Goal: Task Accomplishment & Management: Manage account settings

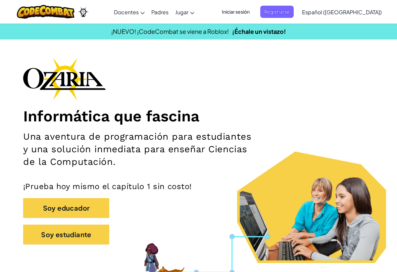
click at [248, 18] on div "Iniciar sesión Registrarse Español (América Latina) English (US) English (UK) 简…" at bounding box center [300, 12] width 171 height 18
click at [249, 11] on span "Iniciar sesión" at bounding box center [236, 12] width 36 height 12
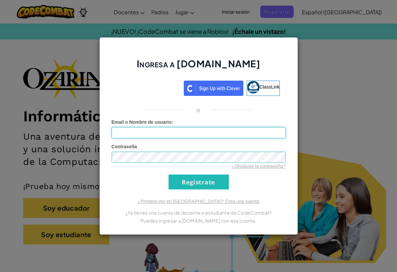
click at [170, 130] on input "Email o Nombre de usuario :" at bounding box center [199, 132] width 174 height 11
click at [158, 137] on input "Email o Nombre de usuario :" at bounding box center [199, 132] width 174 height 11
type input "al07179685@tecmilenio.mx"
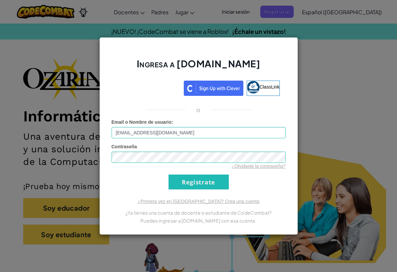
click at [191, 183] on input "Regístrate" at bounding box center [199, 181] width 60 height 15
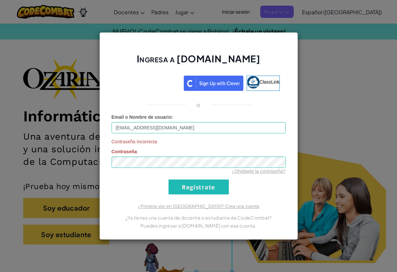
click at [150, 81] on div "Acceder con Google. Se abre en una pestaña nueva" at bounding box center [148, 82] width 63 height 15
click at [90, 42] on div "Ingresa a Ozaria.com ClassLink o Email o Nombre de usuario : al07179685@tecmile…" at bounding box center [198, 136] width 397 height 272
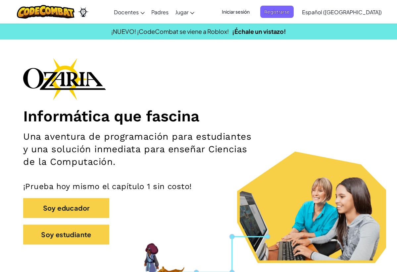
click at [245, 11] on span "Iniciar sesión" at bounding box center [236, 12] width 36 height 12
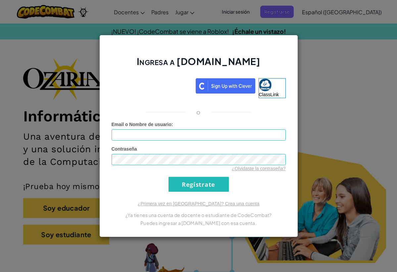
click at [337, 120] on div "Ingresa a [DOMAIN_NAME] ClassLink o Error desconocido. Email o Nombre de usuari…" at bounding box center [198, 136] width 397 height 272
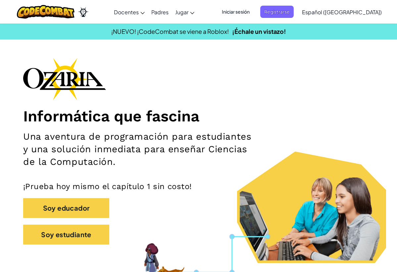
click at [254, 14] on span "Iniciar sesión" at bounding box center [236, 12] width 36 height 12
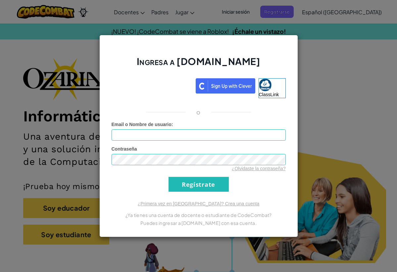
click at [170, 80] on div "Acceder con Google. Se abre en una pestaña nueva" at bounding box center [152, 85] width 81 height 15
click at [172, 87] on div "Acceder con Google. Se abre en una pestaña nueva" at bounding box center [152, 85] width 81 height 15
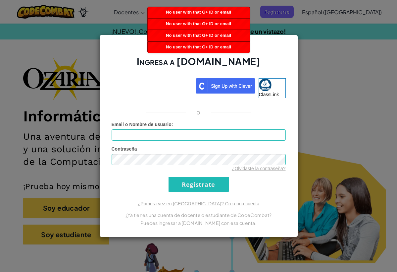
click at [317, 62] on div "Ingresa a [DOMAIN_NAME] ClassLink o Error desconocido. Email o Nombre de usuari…" at bounding box center [198, 136] width 397 height 272
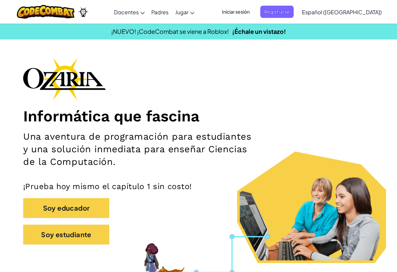
click at [250, 12] on span "Iniciar sesión" at bounding box center [236, 12] width 36 height 12
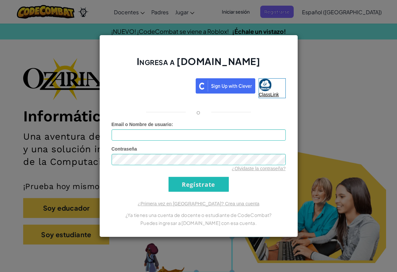
click at [268, 95] on span "ClassLink" at bounding box center [269, 94] width 20 height 5
click at [59, 84] on div "Ingresa a [DOMAIN_NAME] ClassLink o Error desconocido. Email o Nombre de usuari…" at bounding box center [198, 136] width 397 height 272
